Goal: Information Seeking & Learning: Check status

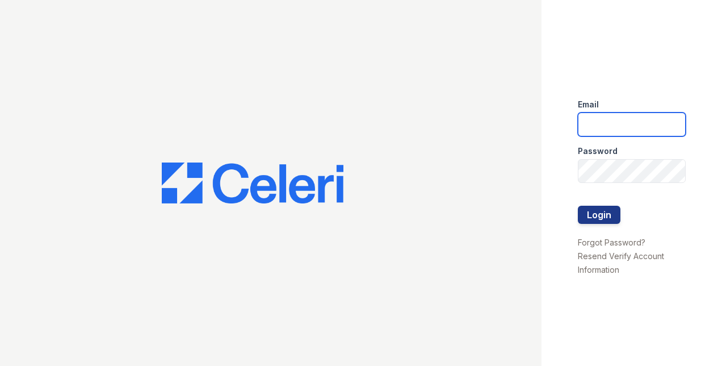
click at [609, 120] on input "email" at bounding box center [632, 124] width 108 height 24
type input "lawilliams@trinity-pm.com"
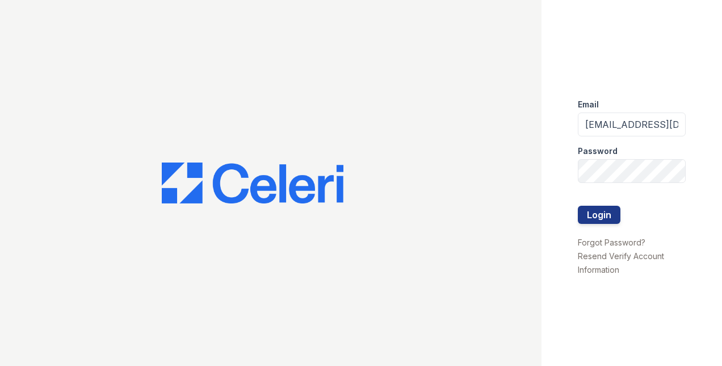
click at [606, 181] on form "Email lawilliams@trinity-pm.com Password Login" at bounding box center [632, 162] width 108 height 145
click at [578, 206] on button "Login" at bounding box center [599, 215] width 43 height 18
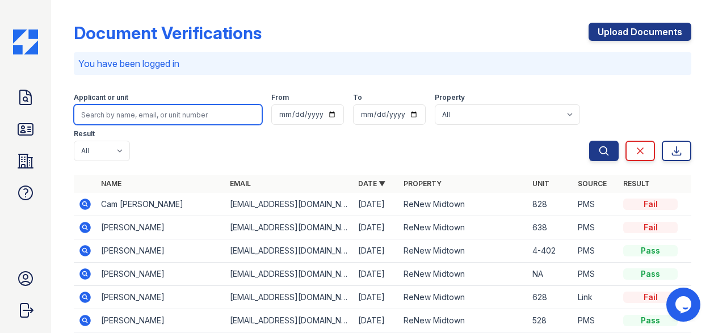
click at [144, 115] on input "search" at bounding box center [168, 114] width 189 height 20
type input "royal"
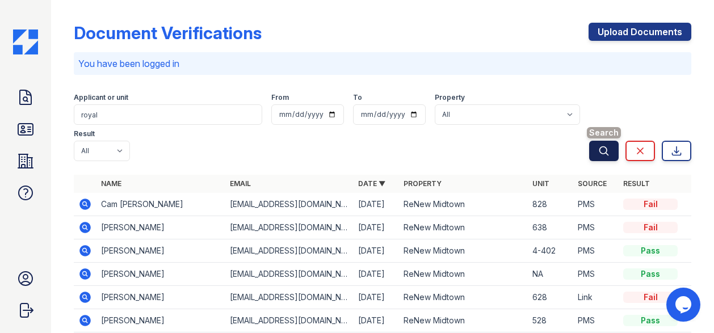
click at [600, 147] on icon "submit" at bounding box center [604, 151] width 9 height 9
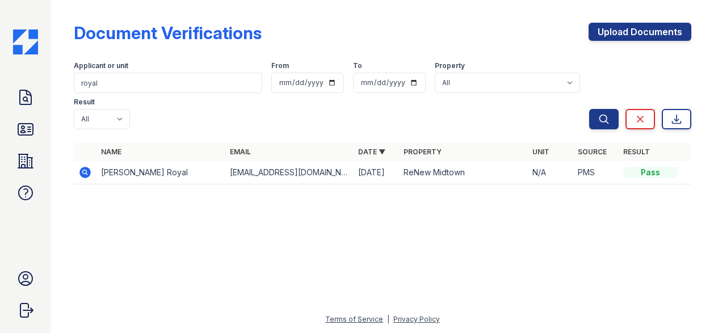
drag, startPoint x: 107, startPoint y: 139, endPoint x: 101, endPoint y: 140, distance: 5.8
click at [108, 161] on td "[PERSON_NAME] Royal" at bounding box center [161, 172] width 129 height 23
click at [88, 167] on icon at bounding box center [85, 172] width 11 height 11
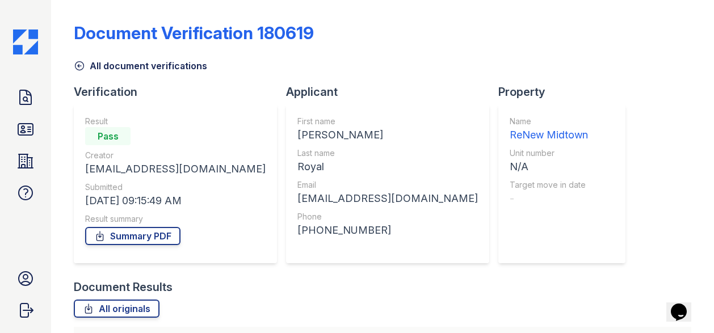
click at [80, 62] on icon at bounding box center [79, 65] width 11 height 11
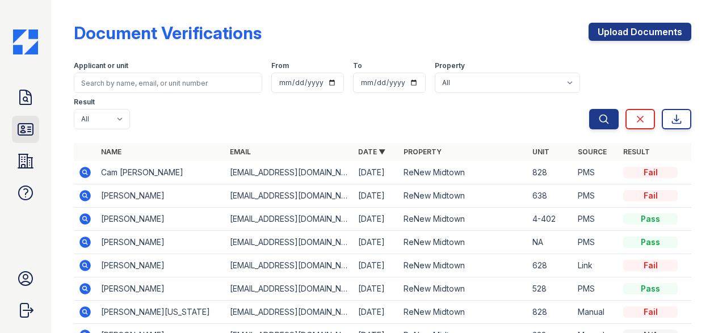
click at [28, 121] on icon at bounding box center [25, 129] width 18 height 18
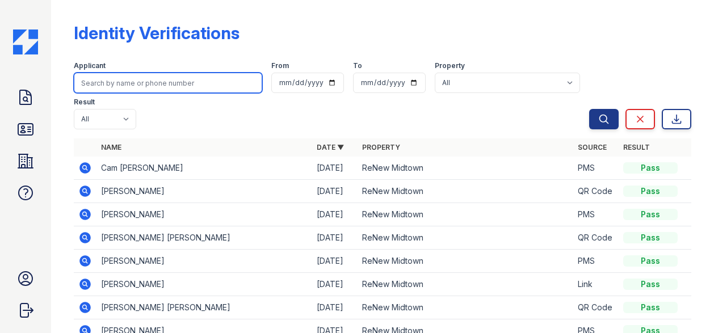
click at [135, 82] on input "search" at bounding box center [168, 83] width 189 height 20
type input "royal"
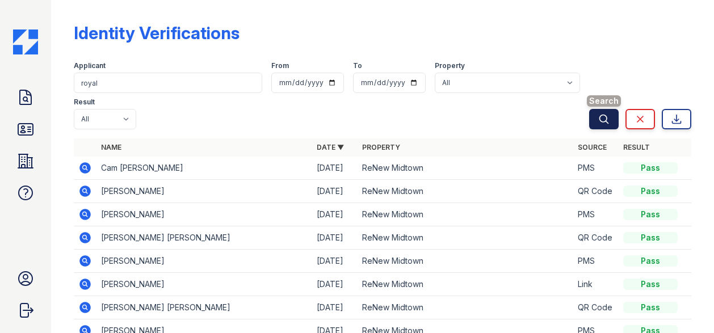
click at [589, 109] on button "Search" at bounding box center [604, 119] width 30 height 20
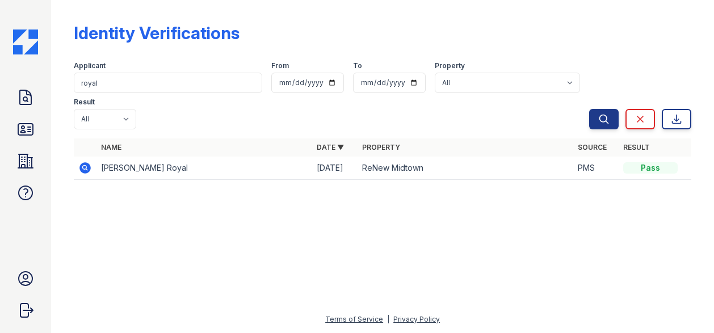
click at [91, 161] on icon at bounding box center [85, 168] width 14 height 14
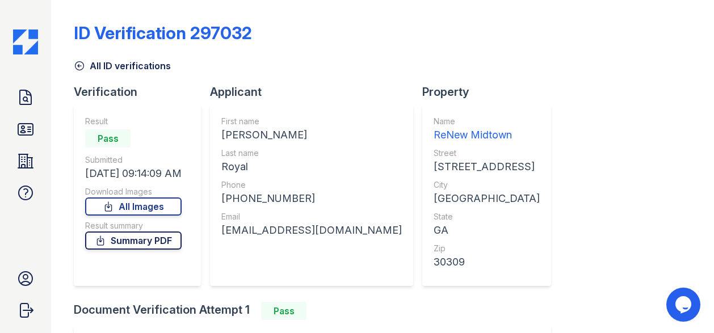
click at [134, 243] on link "Summary PDF" at bounding box center [133, 241] width 97 height 18
click at [27, 120] on link "ID Verifications" at bounding box center [25, 129] width 27 height 27
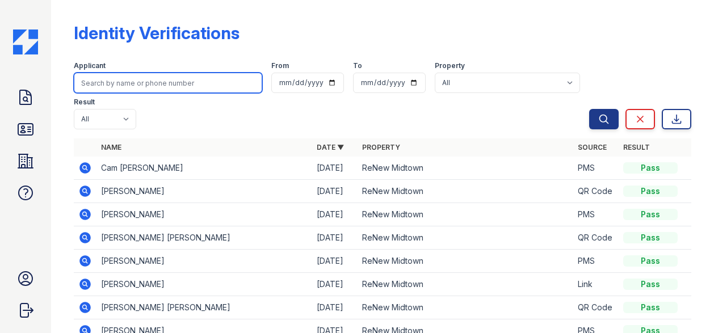
click at [137, 88] on input "search" at bounding box center [168, 83] width 189 height 20
type input "documents"
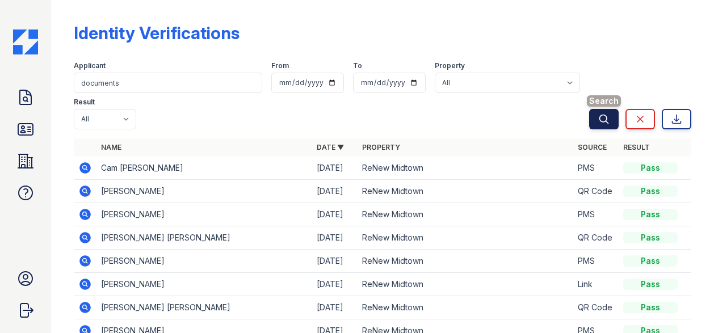
click at [599, 114] on icon "submit" at bounding box center [604, 119] width 11 height 11
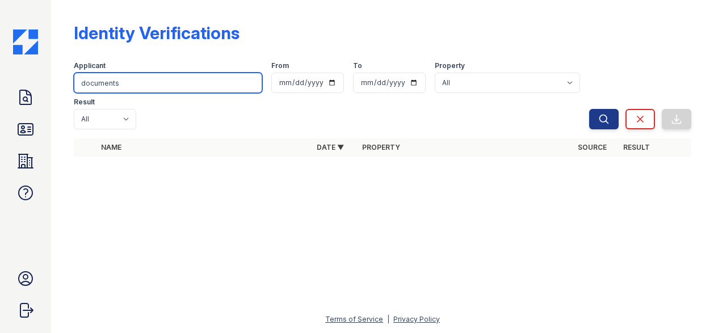
drag, startPoint x: 144, startPoint y: 86, endPoint x: -50, endPoint y: 124, distance: 198.0
click at [0, 124] on html "Doc Verifications ID Verifications Properties FAQ Larissa Williams Trinity Prop…" at bounding box center [357, 166] width 714 height 333
type input "t"
type input "royal"
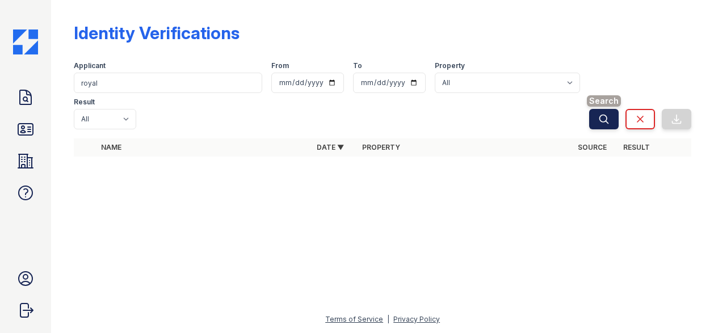
click at [601, 114] on icon "submit" at bounding box center [604, 119] width 11 height 11
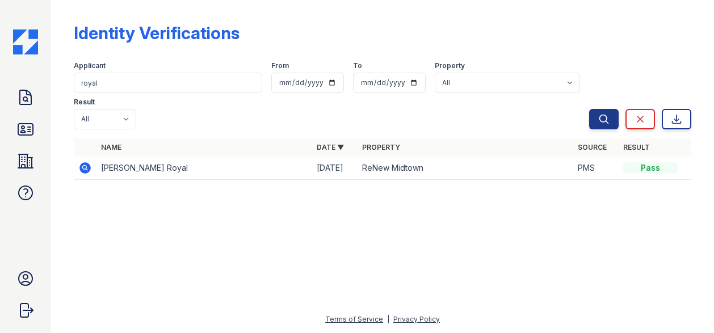
click at [82, 161] on icon at bounding box center [85, 168] width 14 height 14
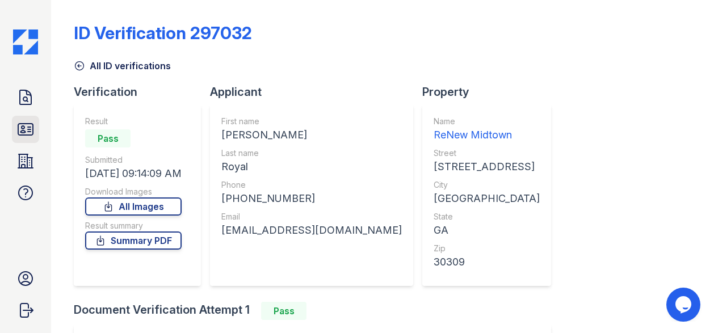
click at [31, 133] on icon at bounding box center [25, 129] width 18 height 18
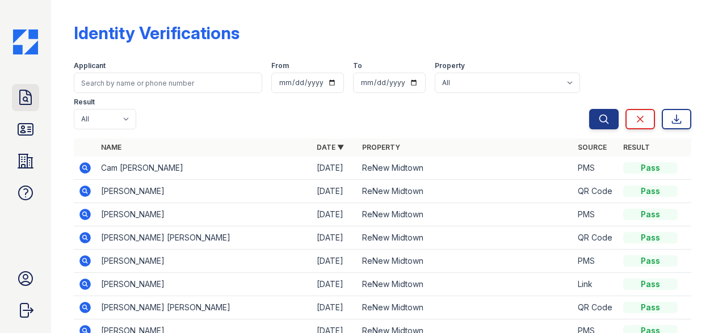
click at [31, 97] on icon at bounding box center [25, 97] width 11 height 14
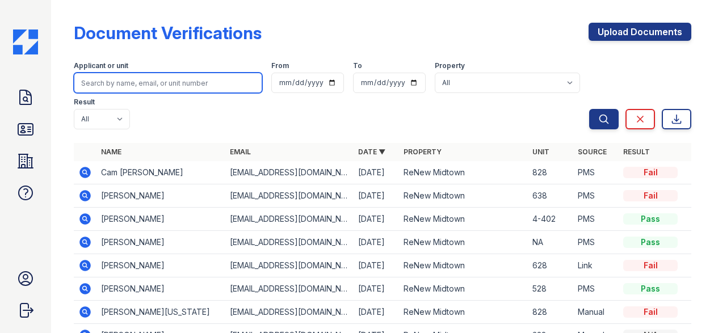
click at [121, 85] on input "search" at bounding box center [168, 83] width 189 height 20
type input "documents"
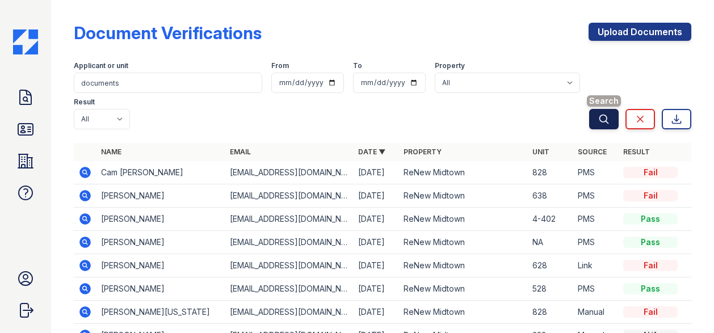
click at [599, 114] on icon "submit" at bounding box center [604, 119] width 11 height 11
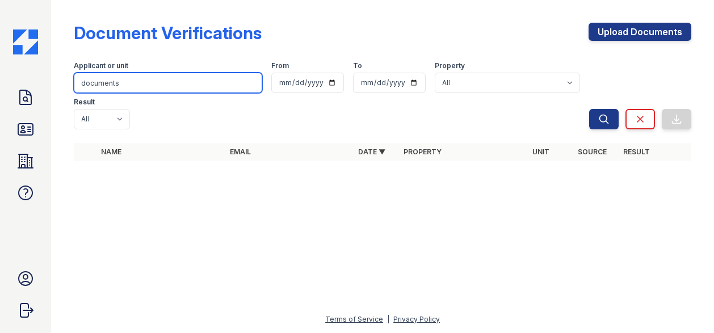
drag, startPoint x: 161, startPoint y: 89, endPoint x: -275, endPoint y: 136, distance: 438.1
click at [0, 136] on html "Doc Verifications ID Verifications Properties FAQ Larissa Williams Trinity Prop…" at bounding box center [357, 166] width 714 height 333
type input "royal"
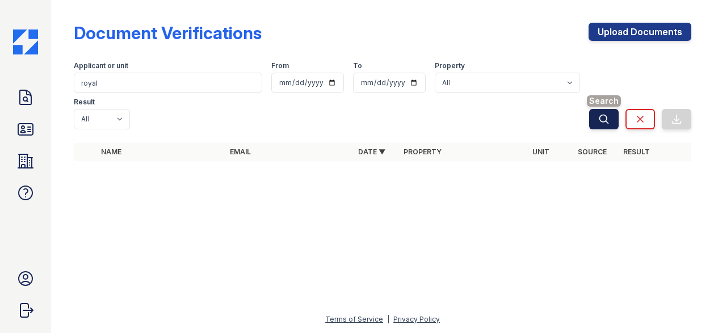
click at [611, 109] on button "Search" at bounding box center [604, 119] width 30 height 20
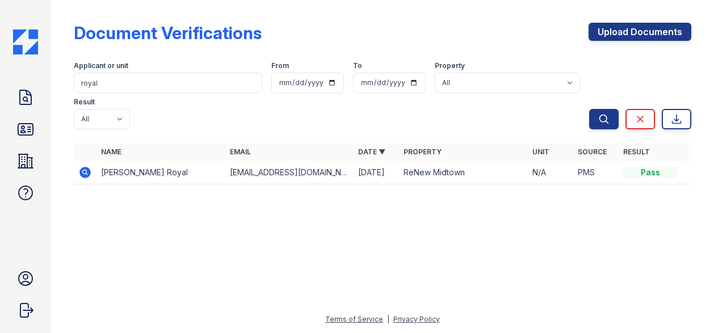
click at [87, 167] on icon at bounding box center [85, 172] width 11 height 11
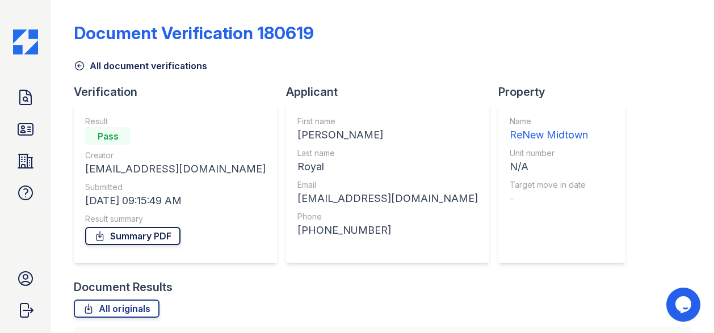
click at [115, 240] on link "Summary PDF" at bounding box center [132, 236] width 95 height 18
drag, startPoint x: 625, startPoint y: 215, endPoint x: 616, endPoint y: 203, distance: 15.0
click at [625, 215] on div "Document Verification 180619 All document verifications Verification Result Pas…" at bounding box center [383, 236] width 618 height 463
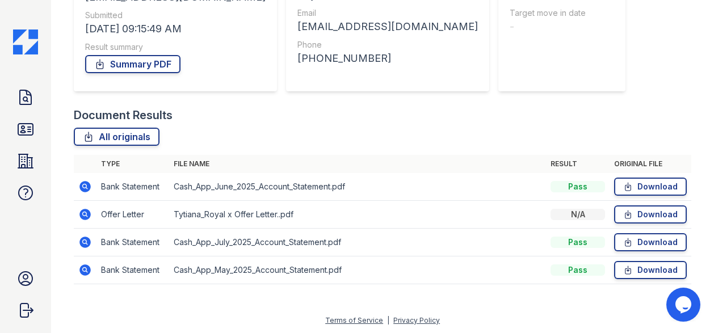
click at [83, 216] on icon at bounding box center [85, 214] width 11 height 11
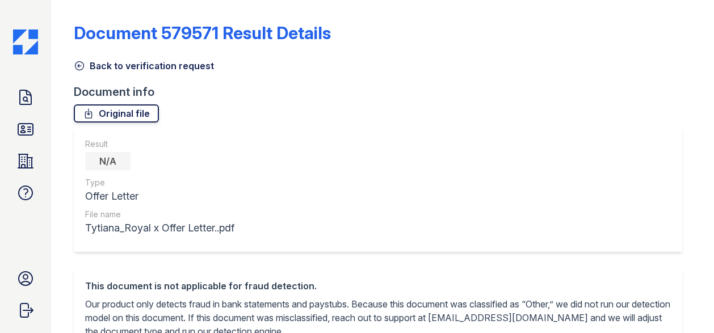
click at [126, 113] on link "Original file" at bounding box center [116, 113] width 85 height 18
click at [12, 103] on link "Doc Verifications" at bounding box center [25, 97] width 27 height 27
click at [16, 104] on icon at bounding box center [25, 98] width 18 height 18
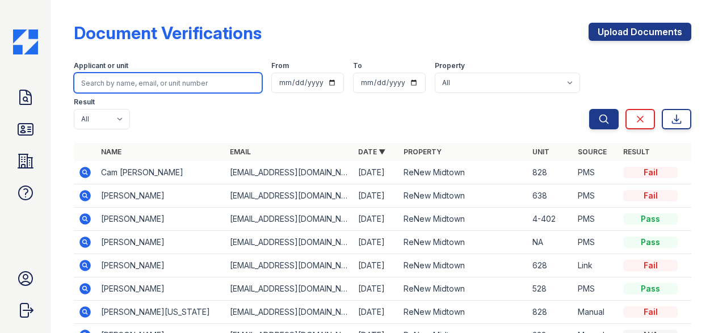
drag, startPoint x: 97, startPoint y: 79, endPoint x: 91, endPoint y: 75, distance: 7.4
click at [94, 78] on input "search" at bounding box center [168, 83] width 189 height 20
type input "myles"
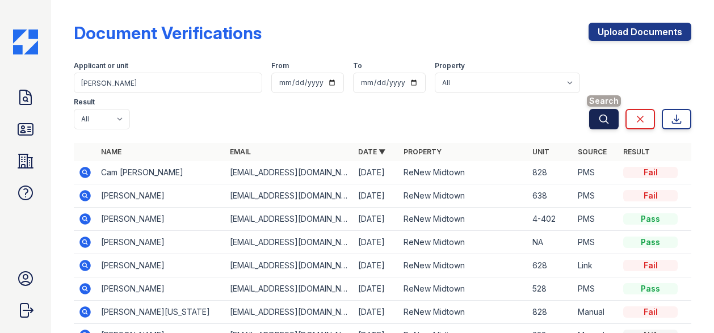
click at [600, 115] on icon "submit" at bounding box center [604, 119] width 9 height 9
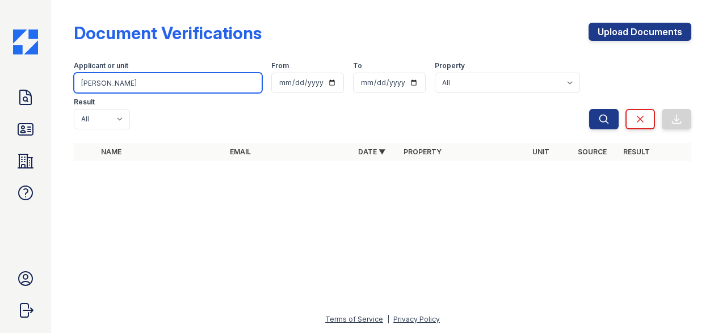
drag, startPoint x: 174, startPoint y: 89, endPoint x: -50, endPoint y: 105, distance: 224.3
click at [0, 105] on html "Doc Verifications ID Verifications Properties FAQ Larissa Williams Trinity Prop…" at bounding box center [357, 166] width 714 height 333
type input "tinsley"
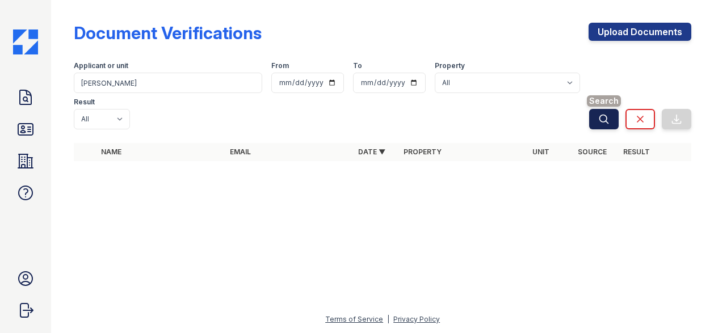
click at [597, 109] on button "Search" at bounding box center [604, 119] width 30 height 20
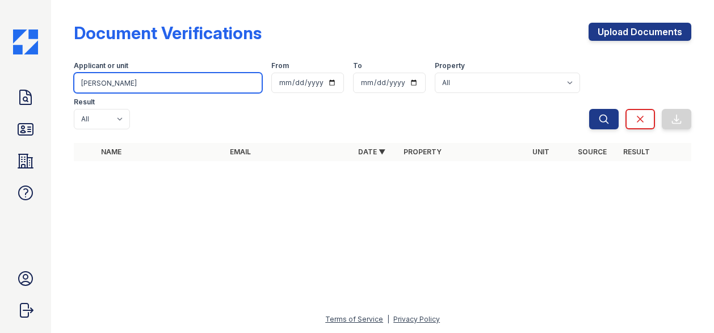
drag, startPoint x: 107, startPoint y: 85, endPoint x: -18, endPoint y: 95, distance: 124.8
click at [0, 95] on html "Doc Verifications ID Verifications Properties FAQ Larissa Williams Trinity Prop…" at bounding box center [357, 166] width 714 height 333
type input "emmanuela"
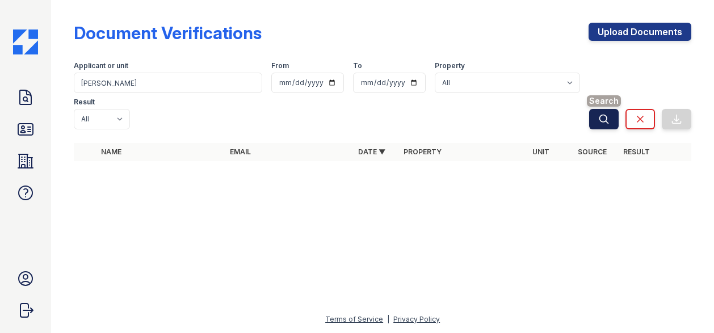
click at [618, 109] on button "Search" at bounding box center [604, 119] width 30 height 20
click at [605, 114] on icon "submit" at bounding box center [604, 119] width 11 height 11
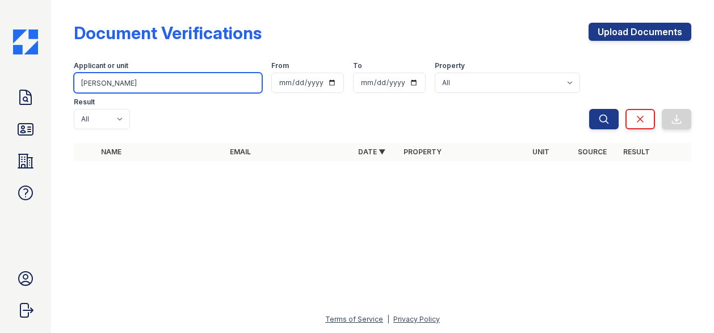
drag, startPoint x: 147, startPoint y: 89, endPoint x: -55, endPoint y: 123, distance: 204.5
click at [0, 123] on html "Doc Verifications ID Verifications Properties FAQ Larissa Williams Trinity Prop…" at bounding box center [357, 166] width 714 height 333
type input "ayodele"
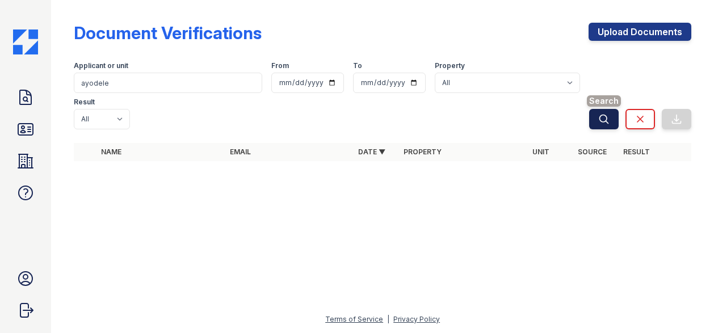
click at [601, 114] on icon "submit" at bounding box center [604, 119] width 11 height 11
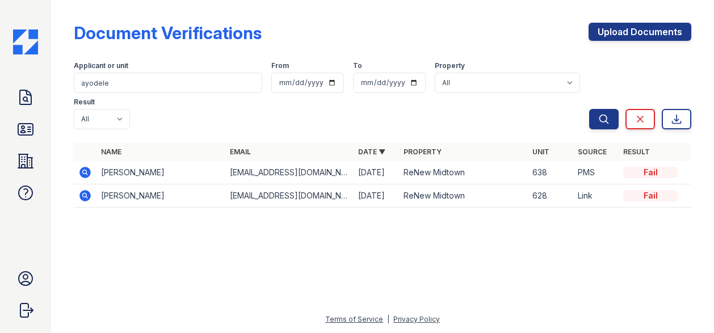
click at [86, 190] on icon at bounding box center [85, 195] width 11 height 11
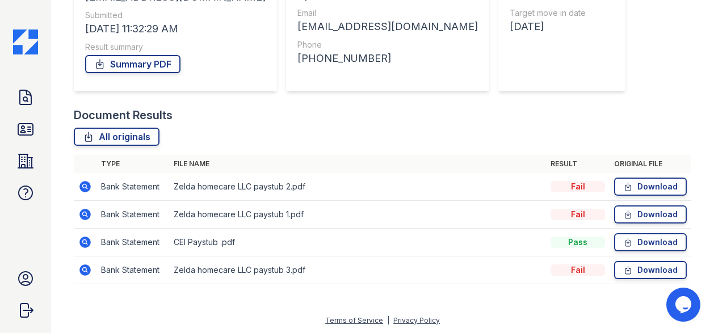
click at [86, 213] on icon at bounding box center [85, 215] width 14 height 14
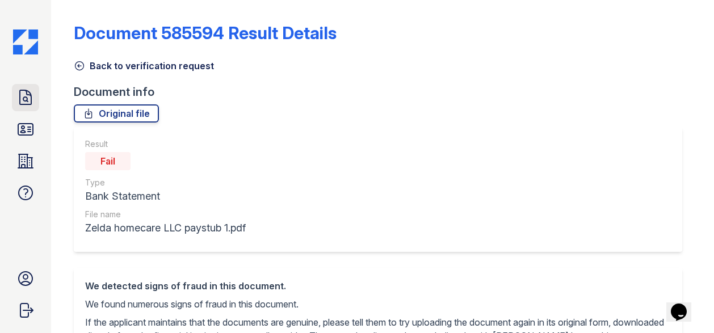
click at [24, 98] on icon at bounding box center [25, 98] width 18 height 18
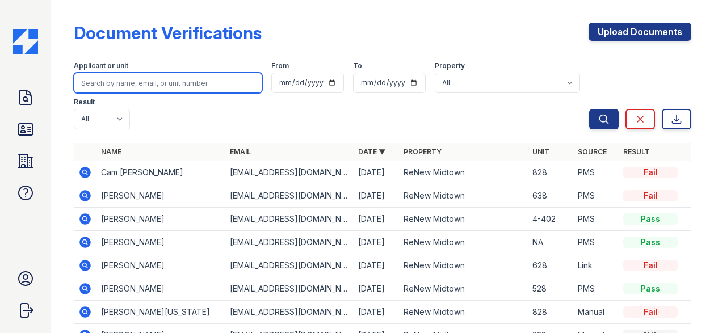
click at [91, 89] on input "search" at bounding box center [168, 83] width 189 height 20
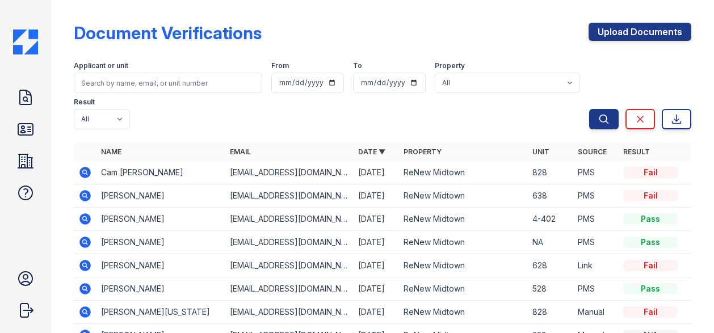
click at [82, 189] on icon at bounding box center [85, 196] width 14 height 14
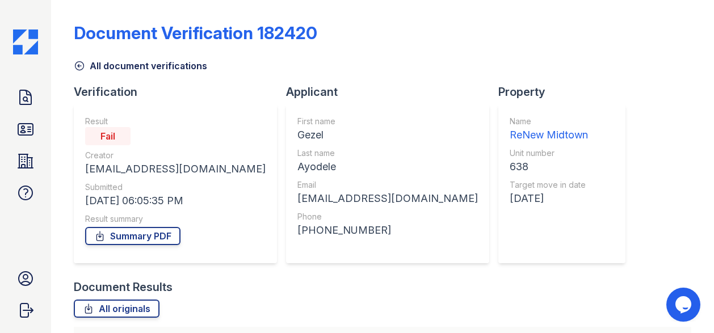
scroll to position [255, 0]
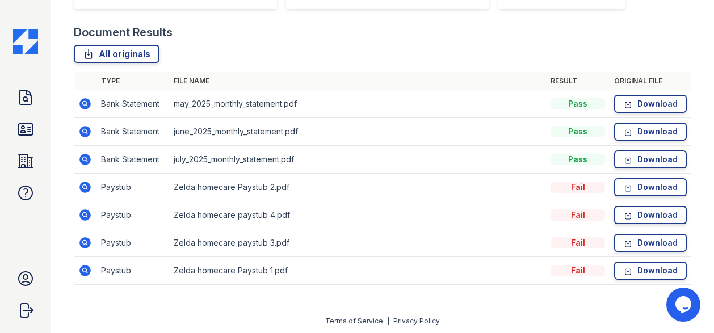
click at [89, 188] on icon at bounding box center [85, 187] width 11 height 11
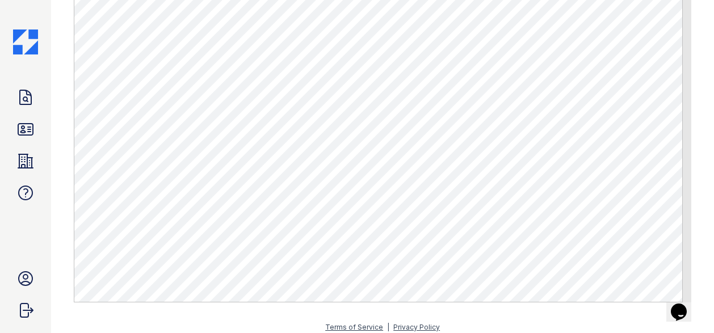
scroll to position [284, 0]
